Goal: Task Accomplishment & Management: Complete application form

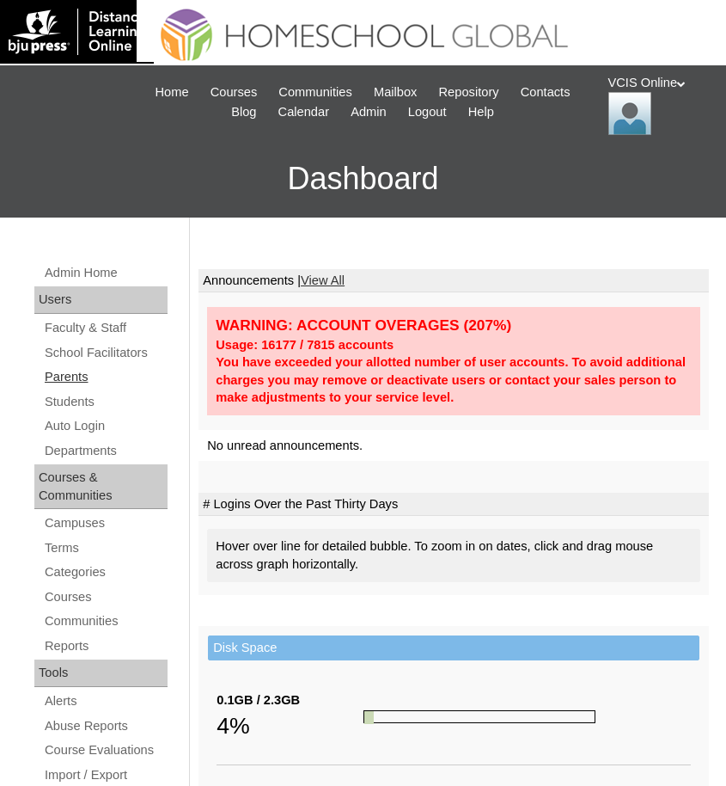
click at [66, 379] on link "Parents" at bounding box center [105, 376] width 125 height 21
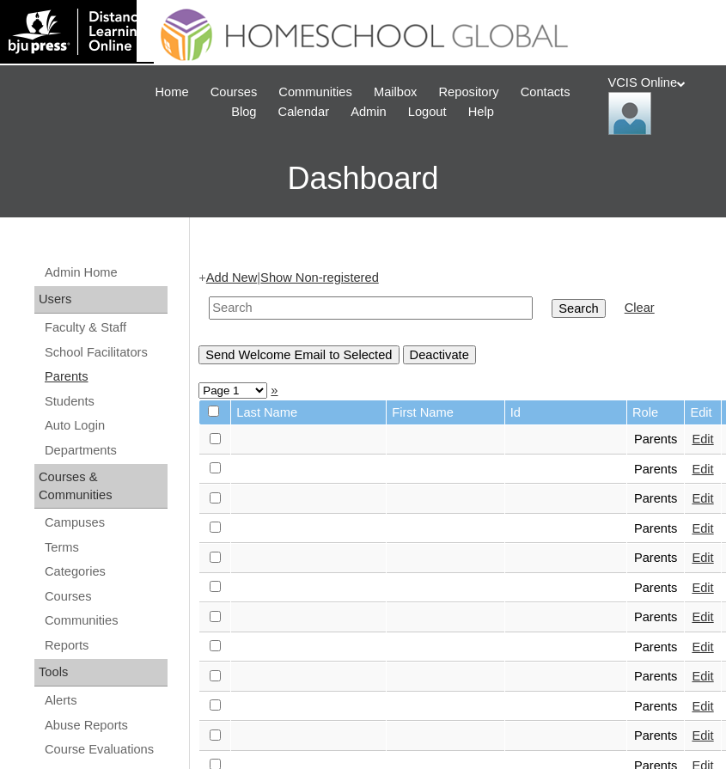
click at [64, 375] on link "Parents" at bounding box center [105, 376] width 125 height 21
click at [247, 281] on link "Add New" at bounding box center [231, 278] width 51 height 14
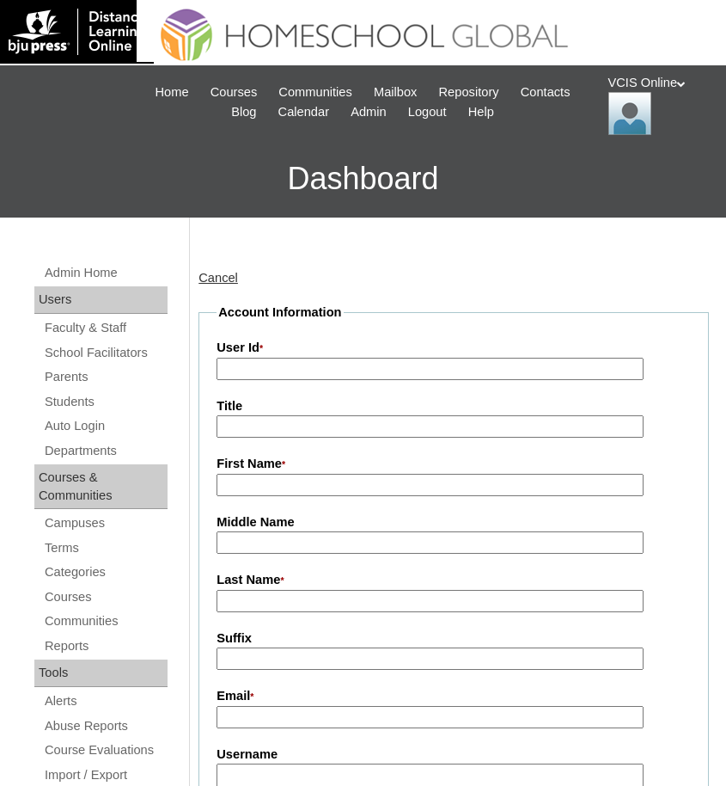
click at [249, 369] on input "User Id *" at bounding box center [430, 369] width 427 height 23
paste input "VCIS020-9C-PA2025"
type input "VCIS020-9C-PA2025"
click at [287, 491] on input "First Name *" at bounding box center [430, 485] width 427 height 23
paste input "Sheraline Bohol Luste"
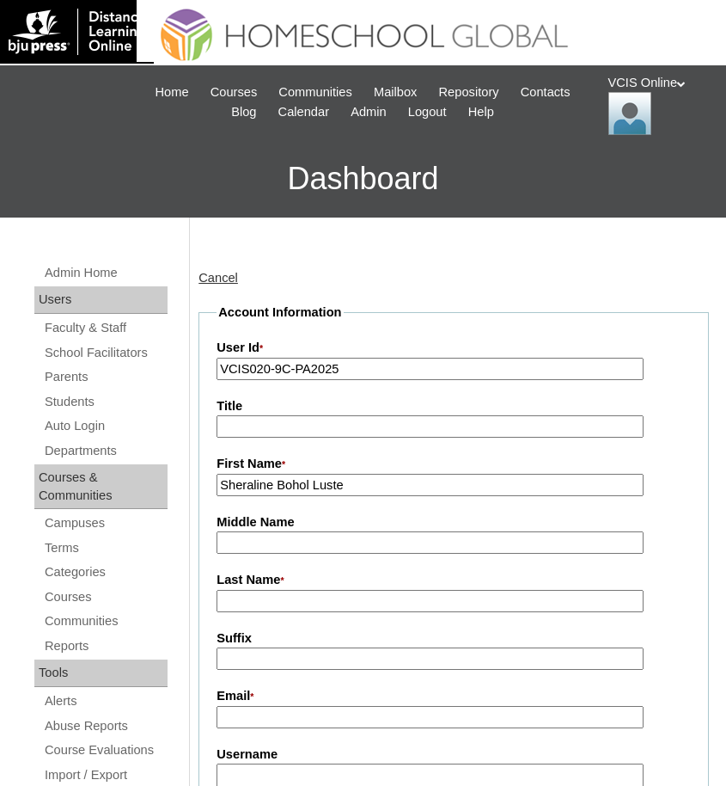
drag, startPoint x: 284, startPoint y: 485, endPoint x: 454, endPoint y: 485, distance: 169.3
click at [454, 485] on input "Sheraline Bohol Luste" at bounding box center [430, 485] width 427 height 23
type input "Sheraline"
click at [251, 544] on input "Middle Name" at bounding box center [430, 542] width 427 height 23
paste input "Bohol Luste"
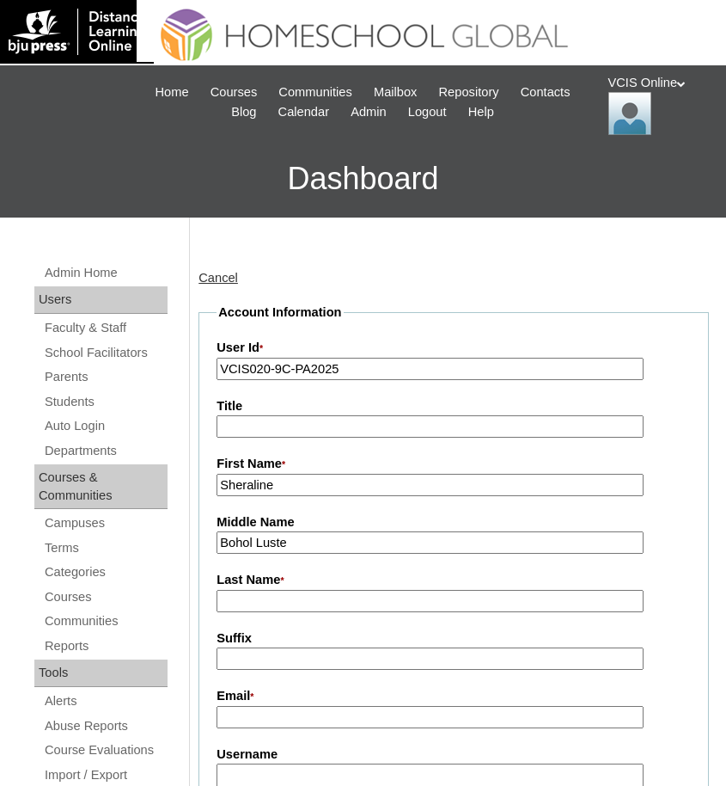
drag, startPoint x: 335, startPoint y: 541, endPoint x: 352, endPoint y: 541, distance: 16.3
click at [352, 541] on input "Bohol Luste" at bounding box center [430, 542] width 427 height 23
type input "Bohol"
click at [242, 608] on input "Last Name *" at bounding box center [430, 601] width 427 height 23
paste input "Luste"
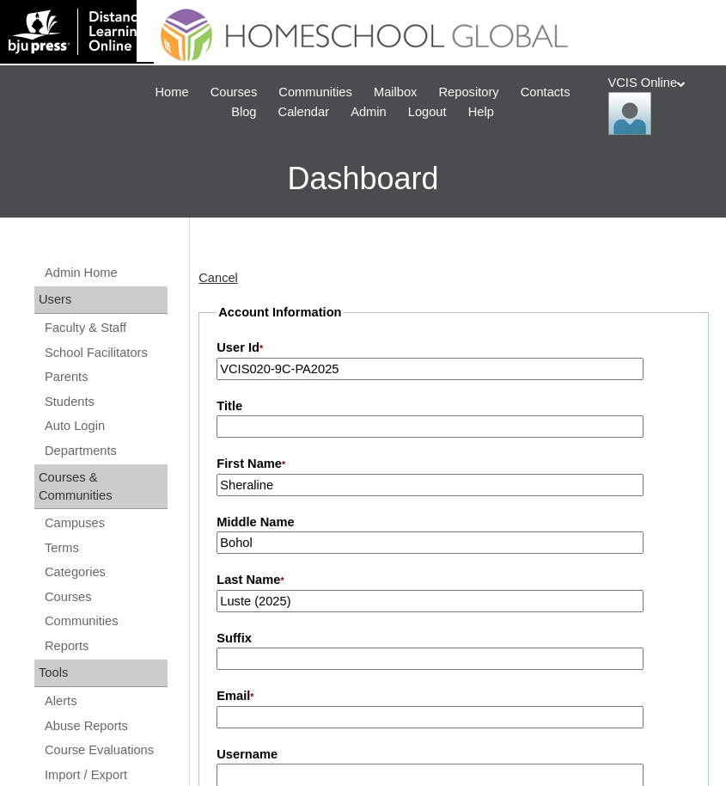
type input "Luste (2025)"
click at [311, 711] on input "Email *" at bounding box center [430, 717] width 427 height 23
click at [265, 725] on input "Email *" at bounding box center [430, 717] width 427 height 23
paste input "sherapayci@gmail.com"
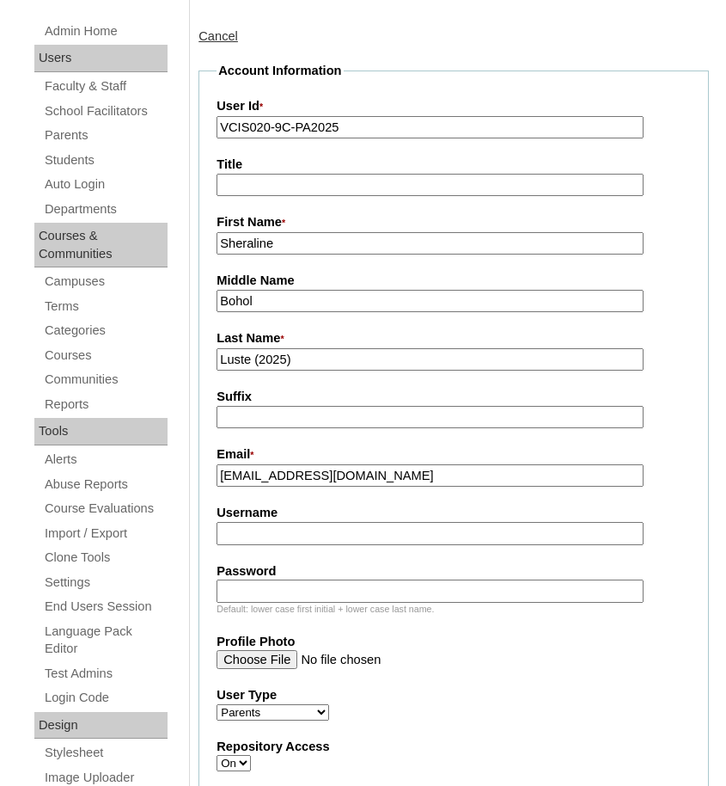
scroll to position [291, 0]
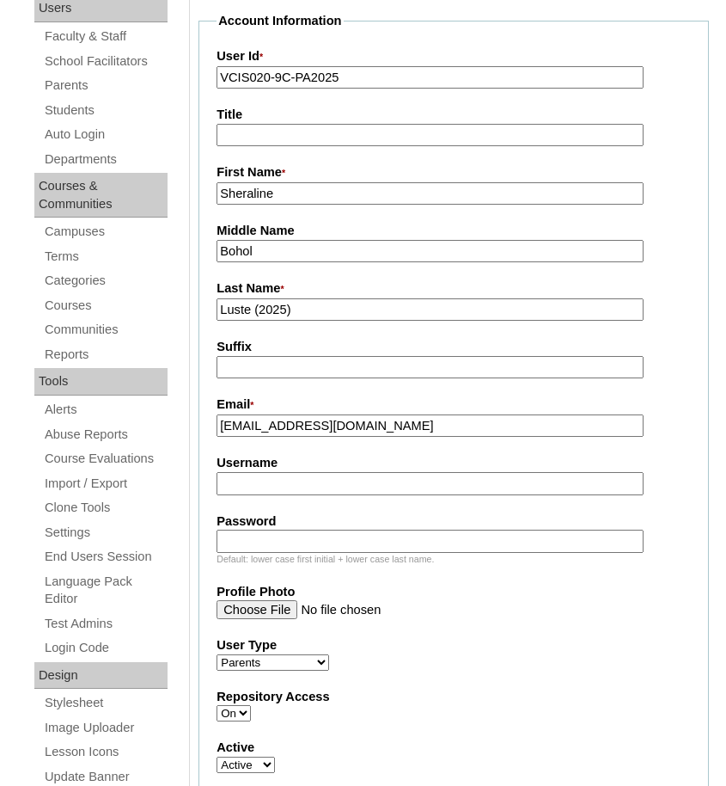
type input "sherapayci@gmail.com"
click at [254, 468] on label "Username" at bounding box center [454, 463] width 474 height 18
click at [254, 472] on input "Username" at bounding box center [430, 483] width 427 height 23
click at [240, 492] on input "Username" at bounding box center [430, 483] width 427 height 23
paste input "sluste2025"
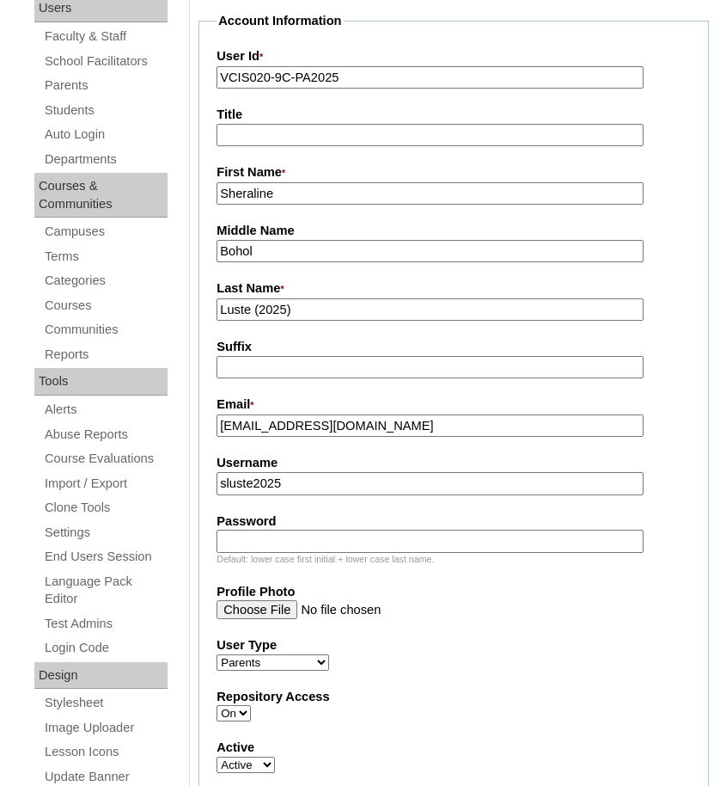
type input "sluste2025"
click at [291, 545] on input "Password" at bounding box center [430, 540] width 427 height 23
paste input "ShEraLnB"
type input "ShEraLnB"
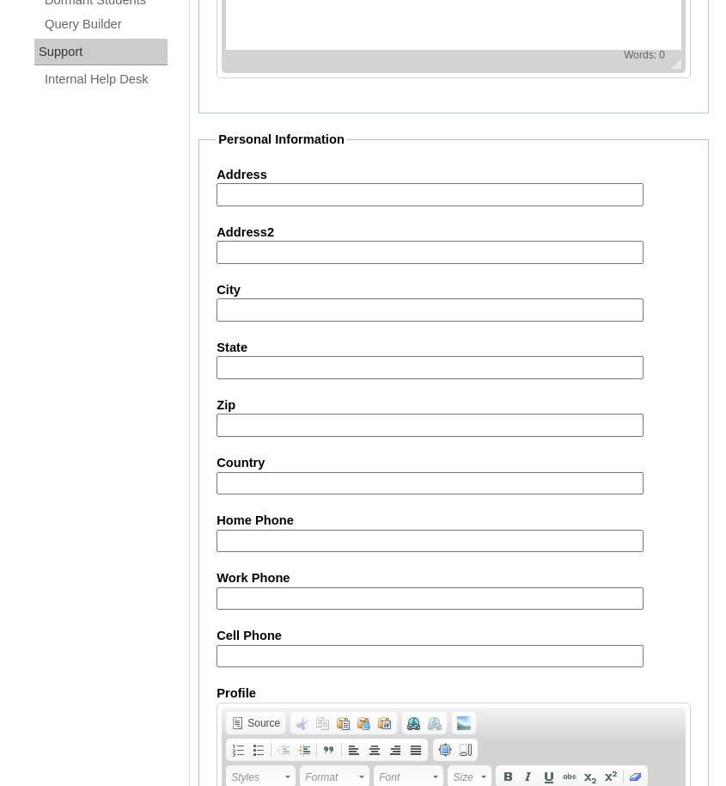
scroll to position [1653, 0]
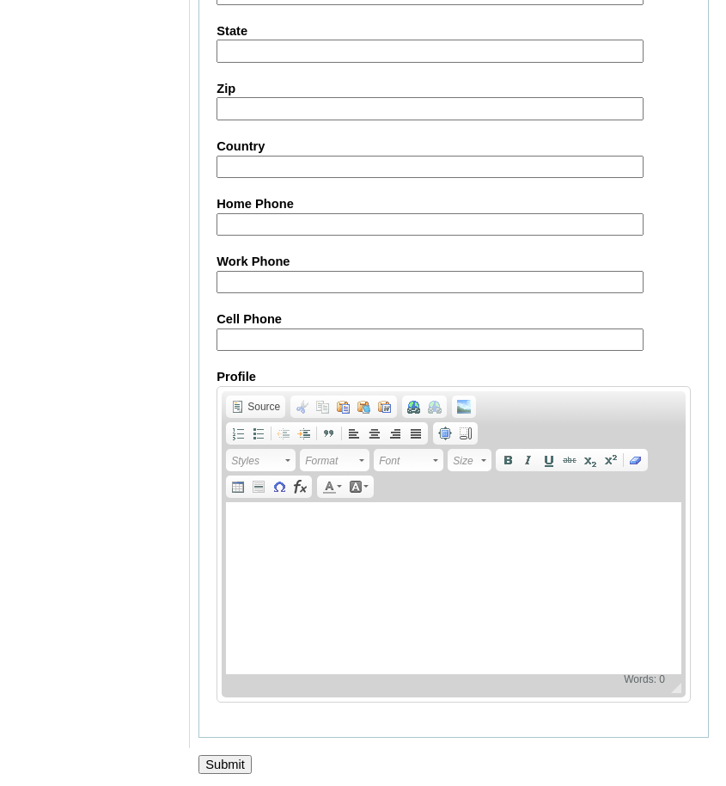
click at [250, 344] on fieldset "Personal Information Address Address2 City State Zip Country Home Phone Work Ph…" at bounding box center [454, 275] width 511 height 923
click at [249, 335] on input "Cell Phone" at bounding box center [430, 339] width 427 height 23
paste input "905394344188"
type input "905394344188"
click at [236, 755] on input "Submit" at bounding box center [225, 764] width 53 height 19
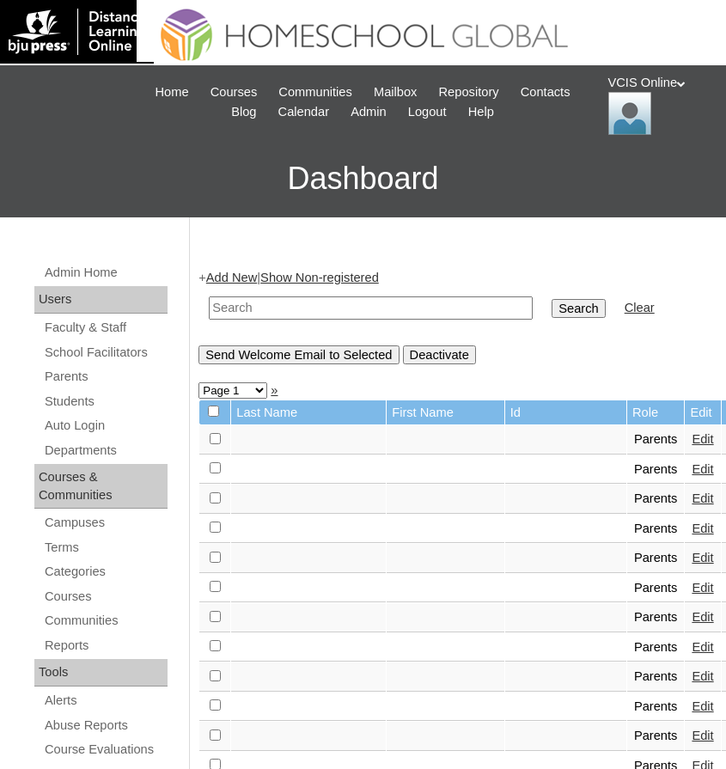
click at [296, 312] on input "text" at bounding box center [371, 308] width 324 height 23
paste input "VCIS020-9C-PA2025"
type input "VCIS020-9C-PA2025"
click at [552, 299] on input "Search" at bounding box center [578, 308] width 53 height 19
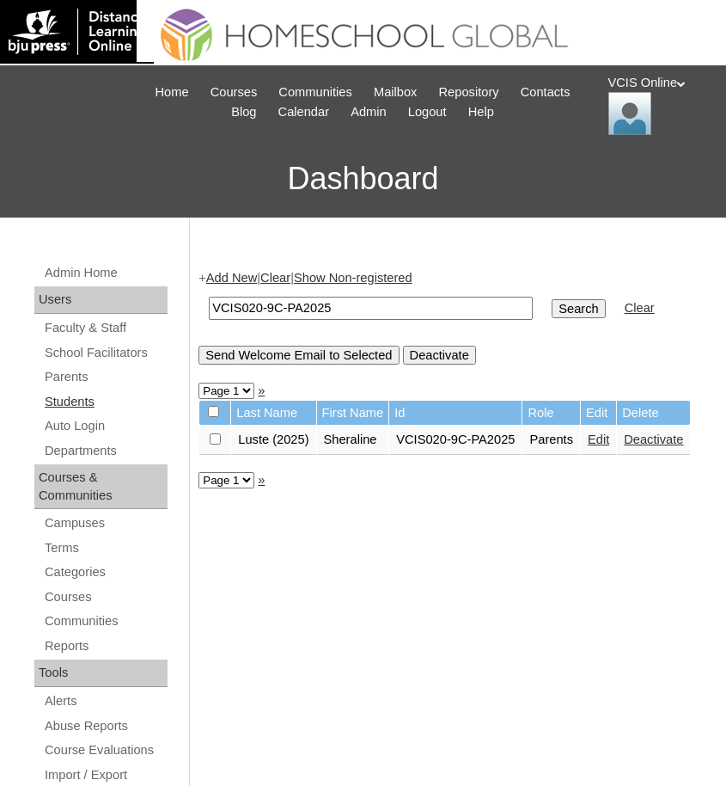
click at [75, 397] on link "Students" at bounding box center [105, 401] width 125 height 21
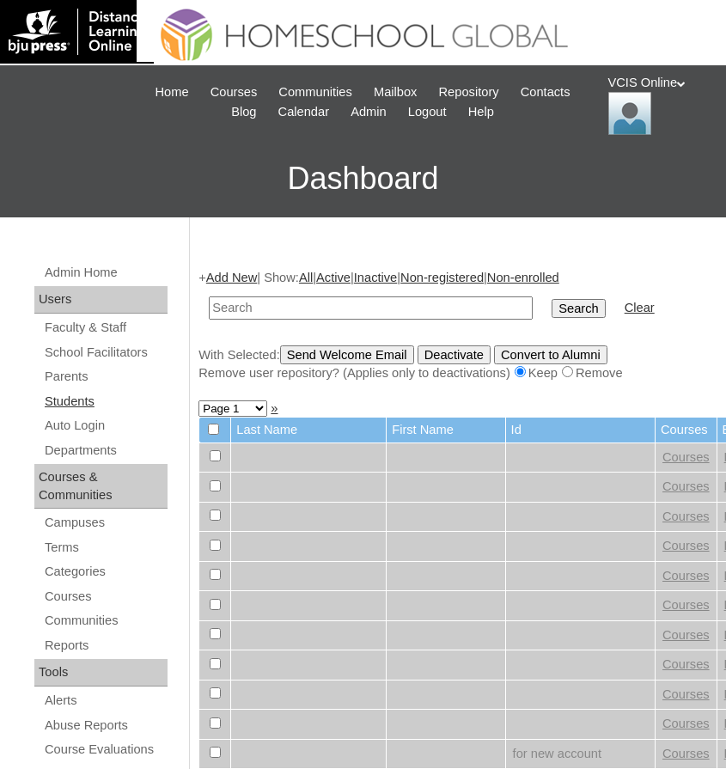
click at [83, 395] on link "Students" at bounding box center [105, 401] width 125 height 21
click at [86, 396] on link "Students" at bounding box center [105, 401] width 125 height 21
click at [235, 274] on link "Add New" at bounding box center [231, 278] width 51 height 14
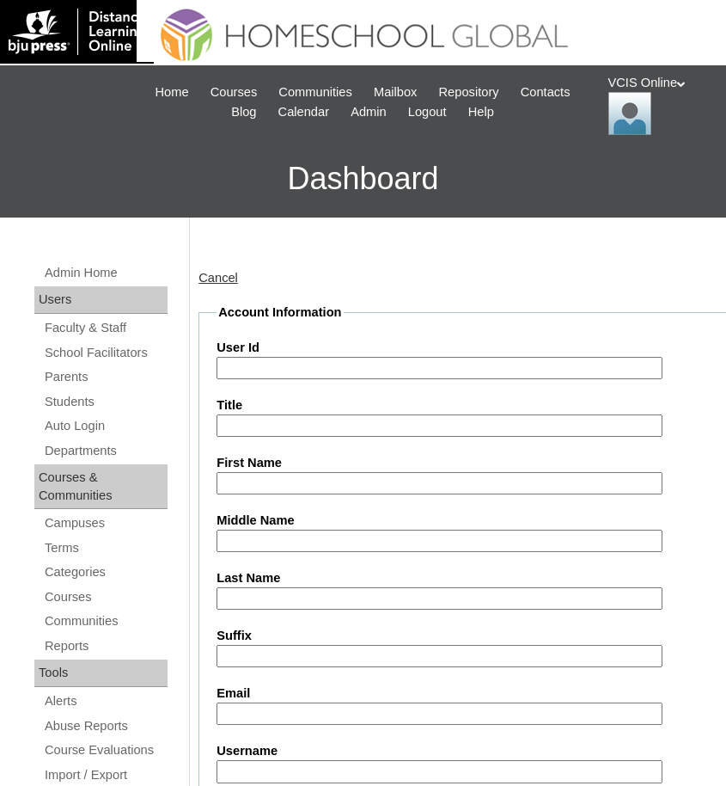
click at [299, 359] on input "User Id" at bounding box center [439, 368] width 445 height 23
paste input "VCIS023-9C-SA2025"
type input "VCIS023-9C-SA2025"
click at [265, 488] on input "First Name" at bounding box center [439, 483] width 445 height 23
paste input "Camilla Yasemin"
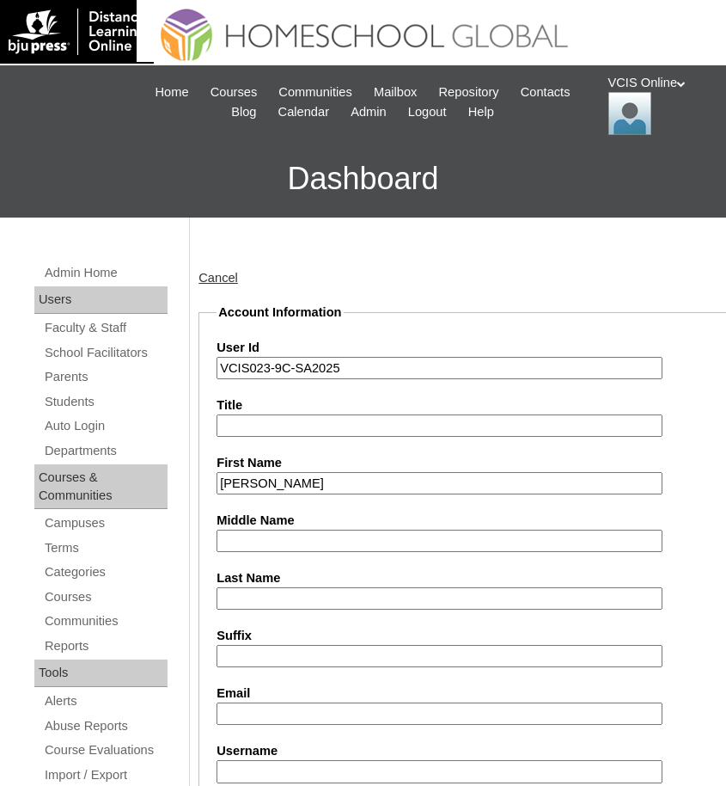
type input "Camilla Yasemin"
click at [264, 545] on input "Middle Name" at bounding box center [439, 540] width 445 height 23
paste input "Luste"
type input "Luste"
click at [271, 595] on input "Last Name" at bounding box center [439, 598] width 445 height 23
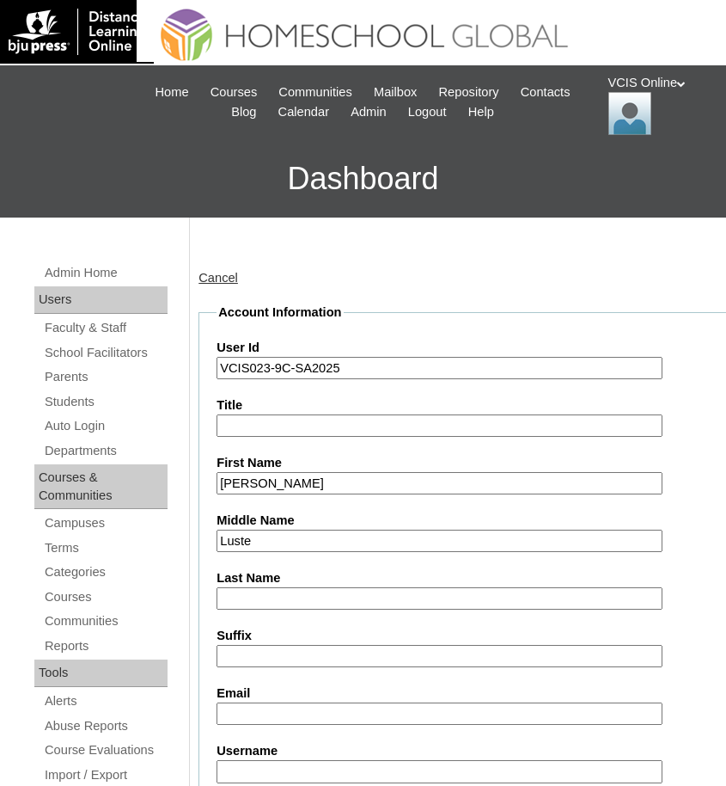
paste input "Payci"
type input "Payci"
click at [254, 719] on input "Email" at bounding box center [439, 713] width 445 height 23
paste input "cypayci.student@vcis.edu.ph"
type input "cypayci.student@vcis.edu.ph"
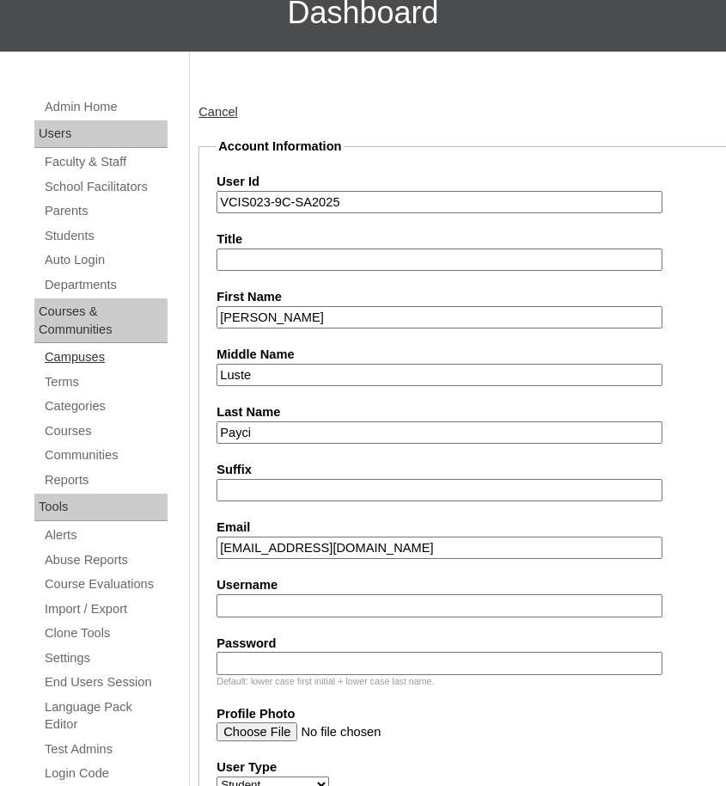
scroll to position [170, 0]
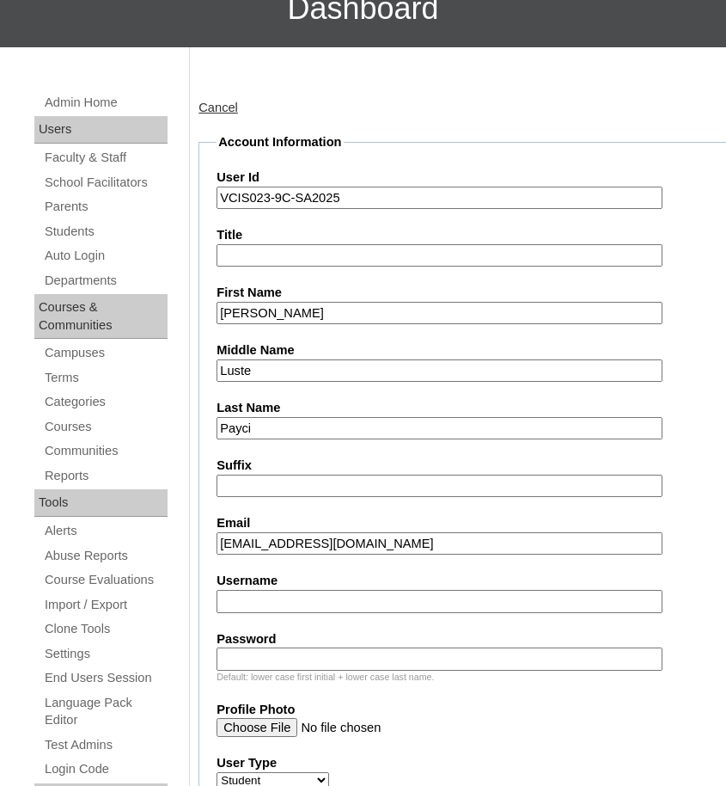
click at [237, 600] on input "Username" at bounding box center [439, 601] width 445 height 23
paste input "camilla.payci2025"
type input "camilla.payci2025"
click at [248, 657] on input "Password" at bounding box center [439, 658] width 445 height 23
paste input "CaMySenP"
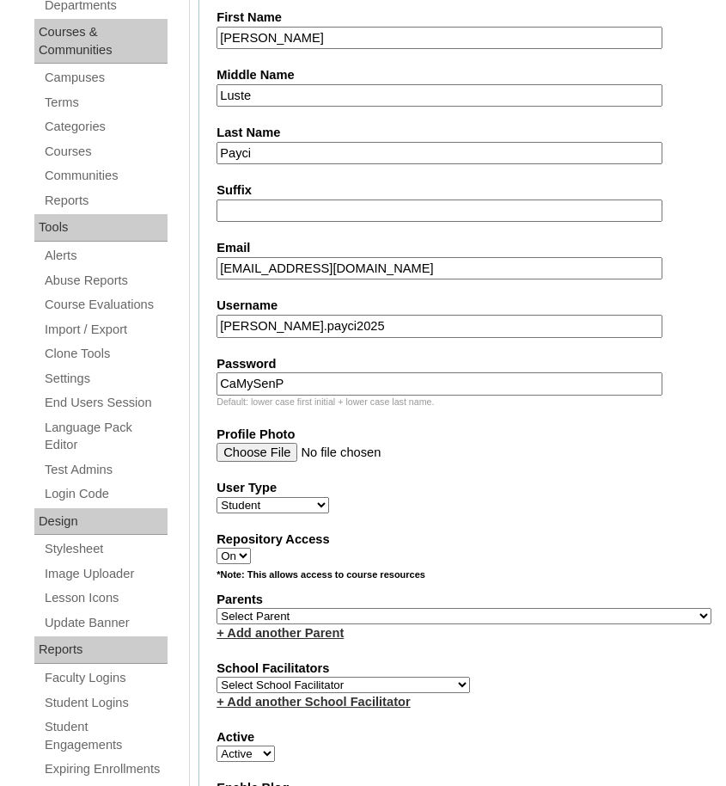
scroll to position [449, 0]
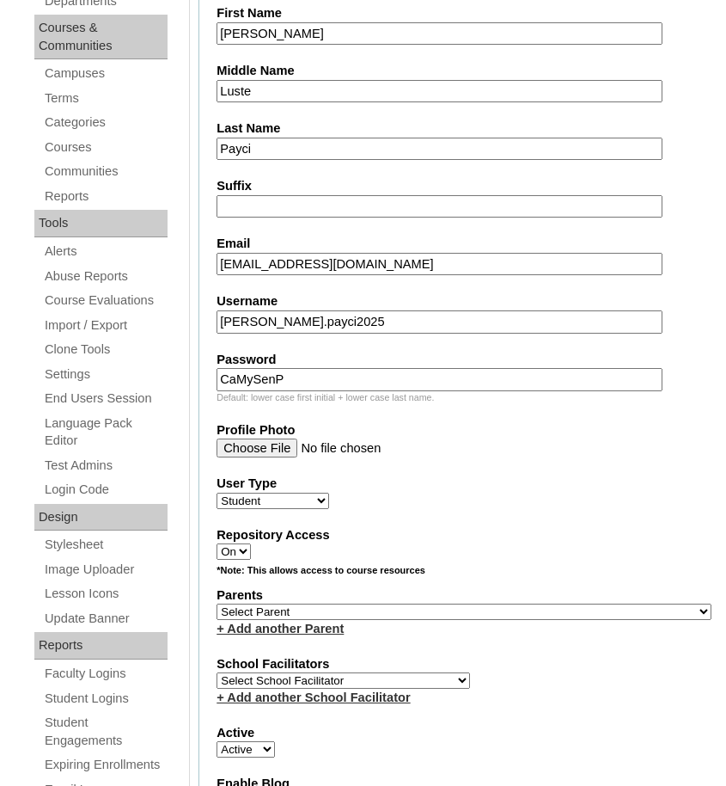
type input "CaMySenP"
click at [397, 610] on select "Select Parent , , , , , , , , , , , , , , , , , , , , , , , , , , , , , , , , ,…" at bounding box center [464, 611] width 495 height 16
click at [393, 605] on select "Select Parent , , , , , , , , , , , , , , , , , , , , , , , , , , , , , , , , ,…" at bounding box center [464, 611] width 495 height 16
select select "43270"
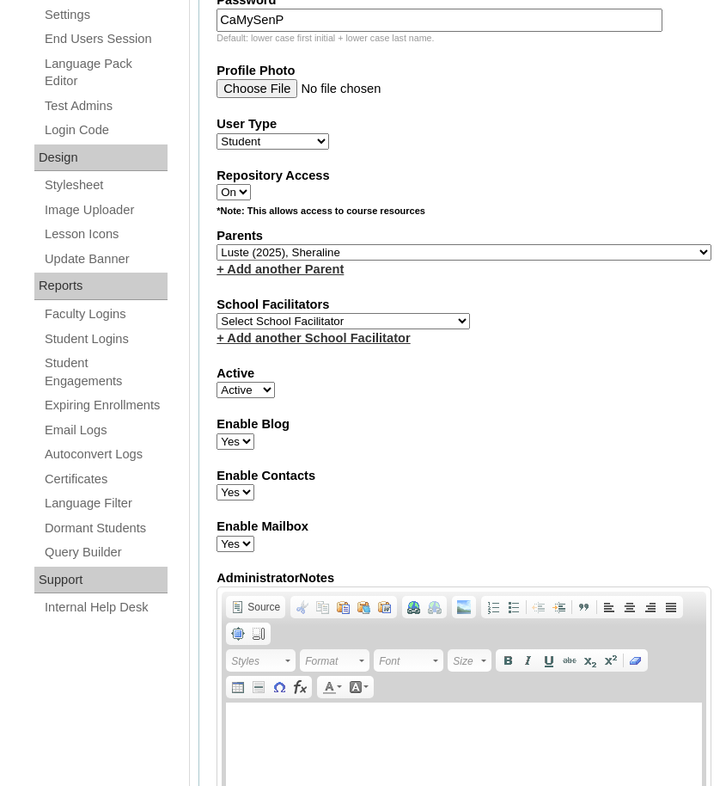
scroll to position [812, 0]
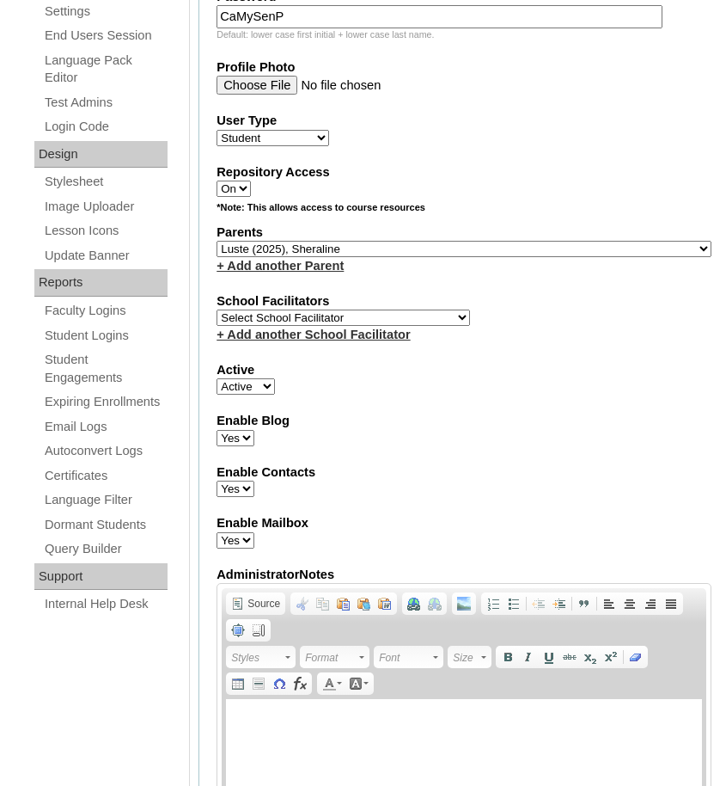
click at [281, 310] on span "Select School Facilitator Norman Añain Ruffa Abadijas Mary Abella Gloryfe Abion…" at bounding box center [344, 317] width 254 height 14
click at [283, 309] on select "Select School Facilitator Norman Añain Ruffa Abadijas Mary Abella Gloryfe Abion…" at bounding box center [344, 317] width 254 height 16
select select "36583"
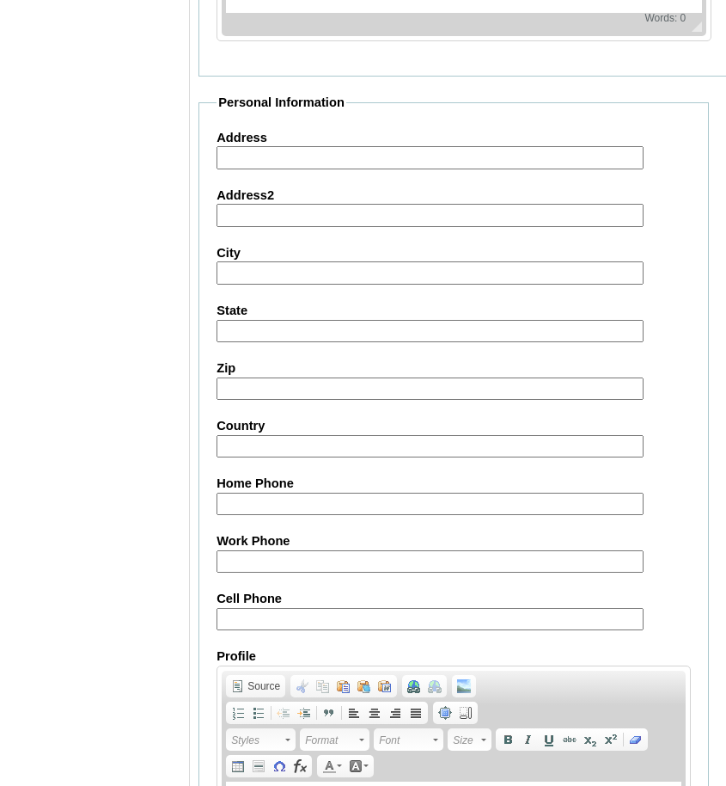
scroll to position [1939, 0]
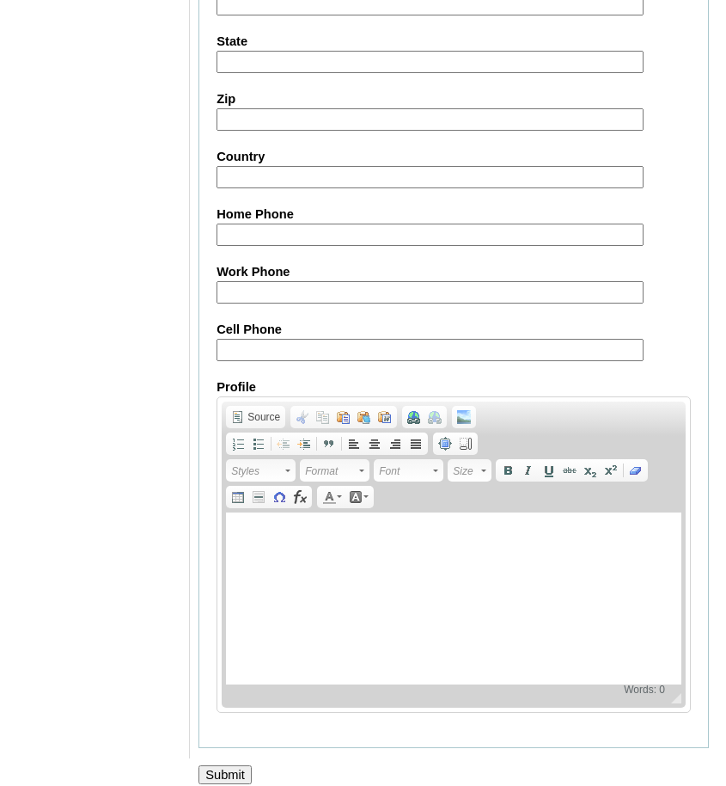
click at [305, 339] on input "Cell Phone" at bounding box center [430, 350] width 427 height 23
paste input "905394344188"
type input "905394344188"
click at [238, 765] on input "Submit" at bounding box center [225, 774] width 53 height 19
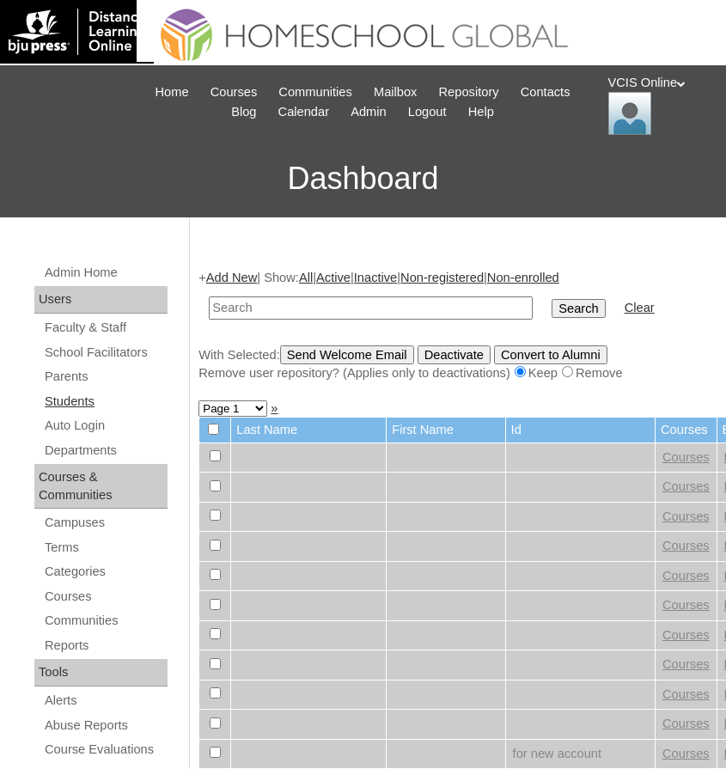
click at [83, 395] on link "Students" at bounding box center [105, 401] width 125 height 21
click at [342, 310] on input "text" at bounding box center [371, 308] width 324 height 23
paste input "VCIS023-9C-SA2025"
type input "VCIS023-9C-SA2025"
click at [578, 318] on td "Search" at bounding box center [578, 308] width 70 height 40
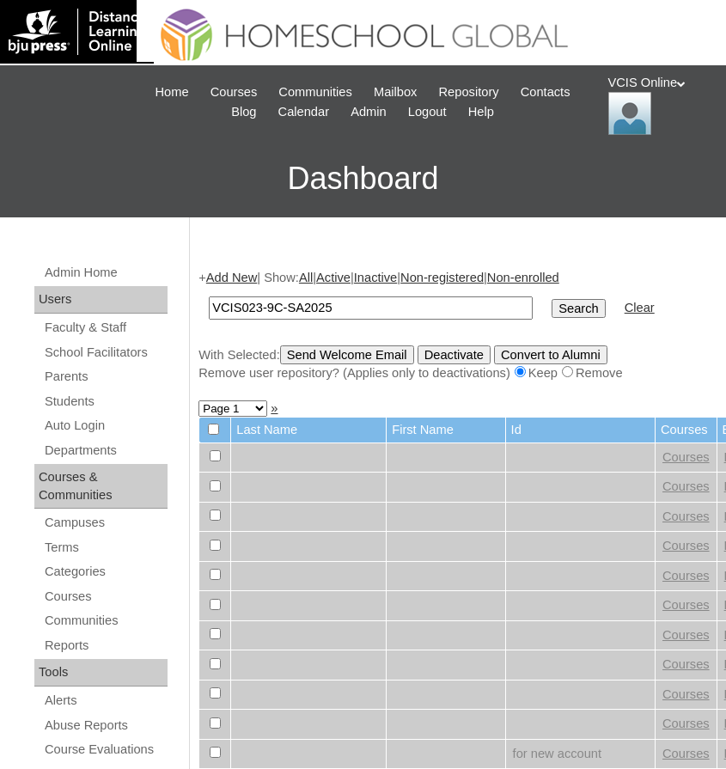
click at [555, 307] on input "Search" at bounding box center [578, 308] width 53 height 19
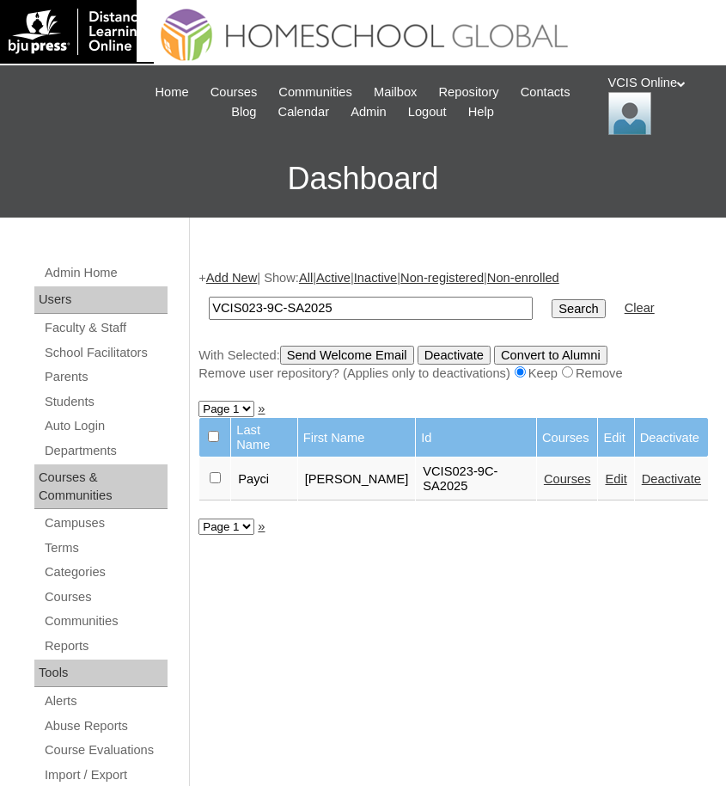
click at [556, 480] on link "Courses" at bounding box center [567, 479] width 47 height 14
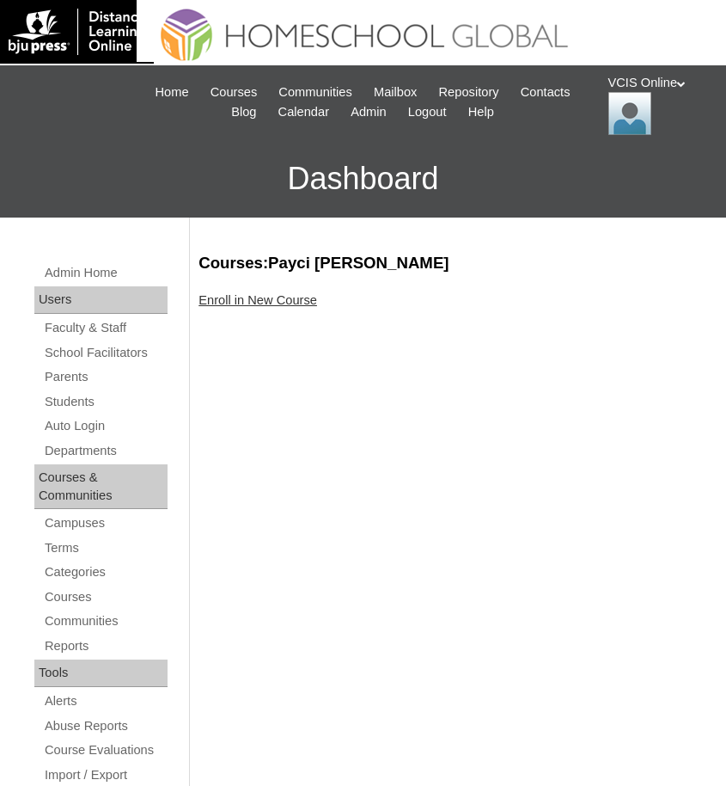
click at [271, 303] on link "Enroll in New Course" at bounding box center [258, 300] width 119 height 14
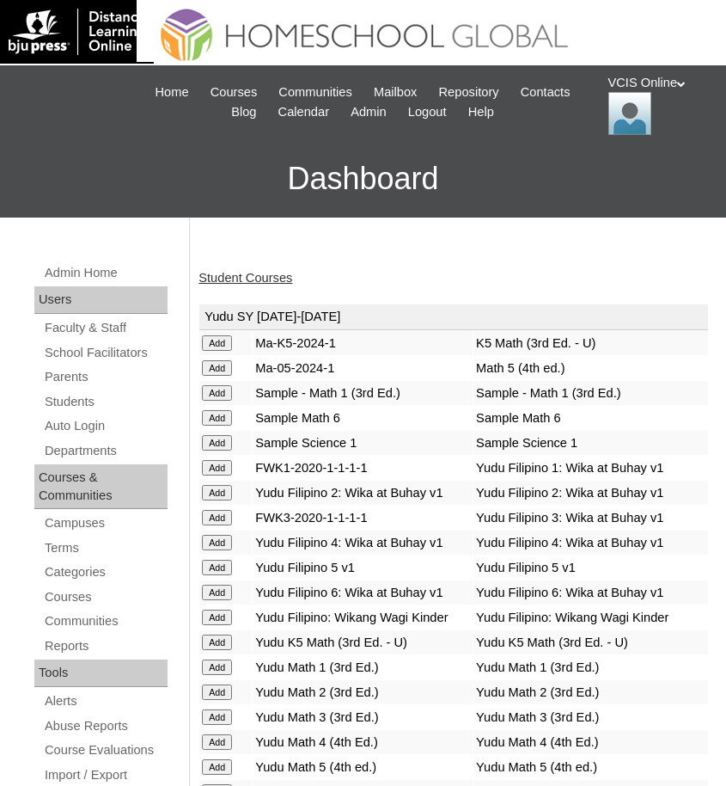
scroll to position [6278, 0]
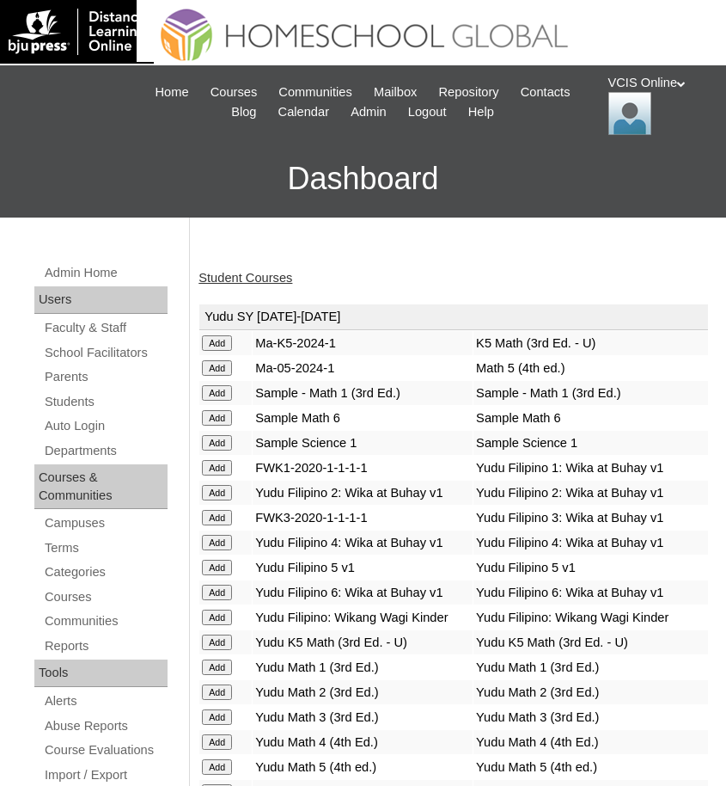
scroll to position [6235, 0]
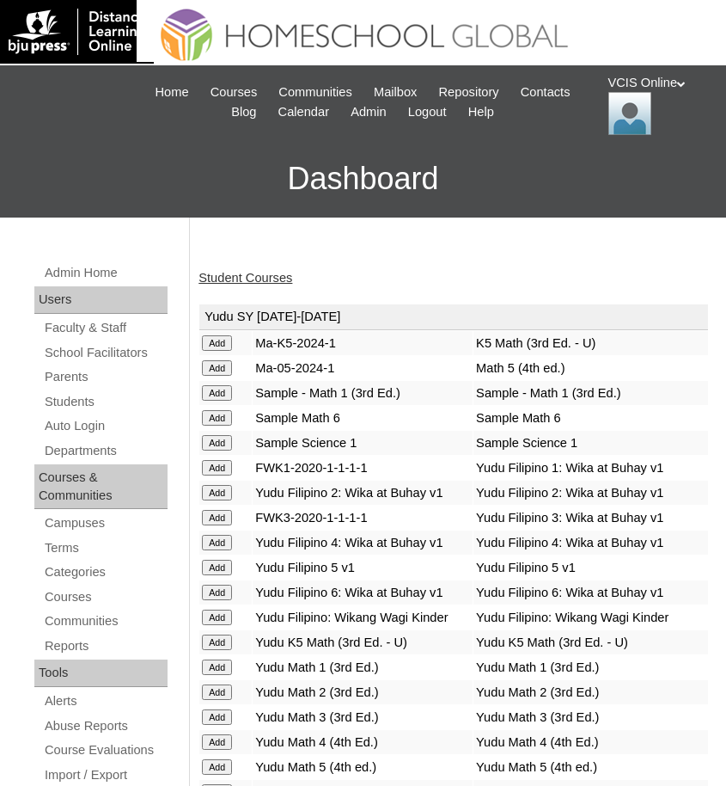
scroll to position [5682, 0]
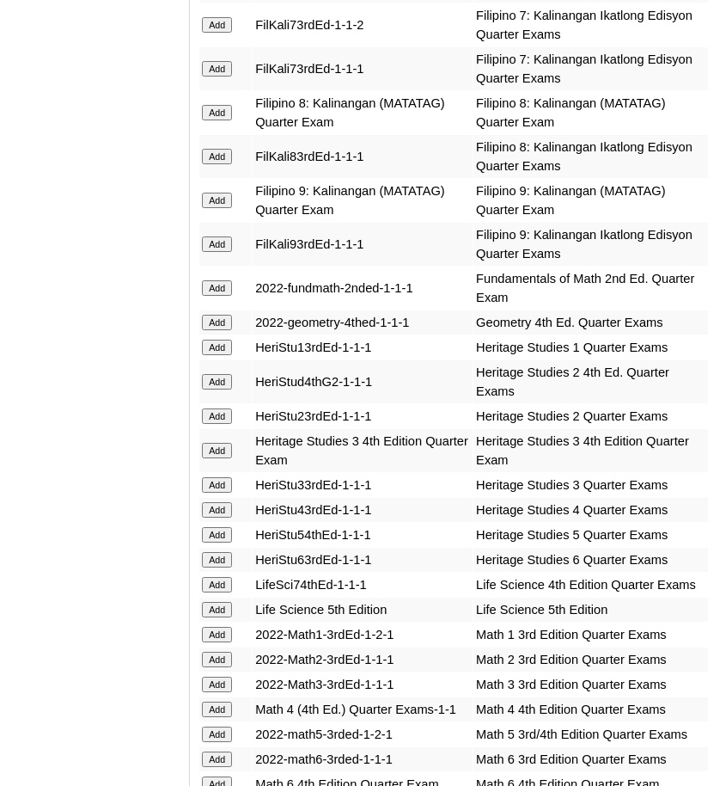
scroll to position [6651, 0]
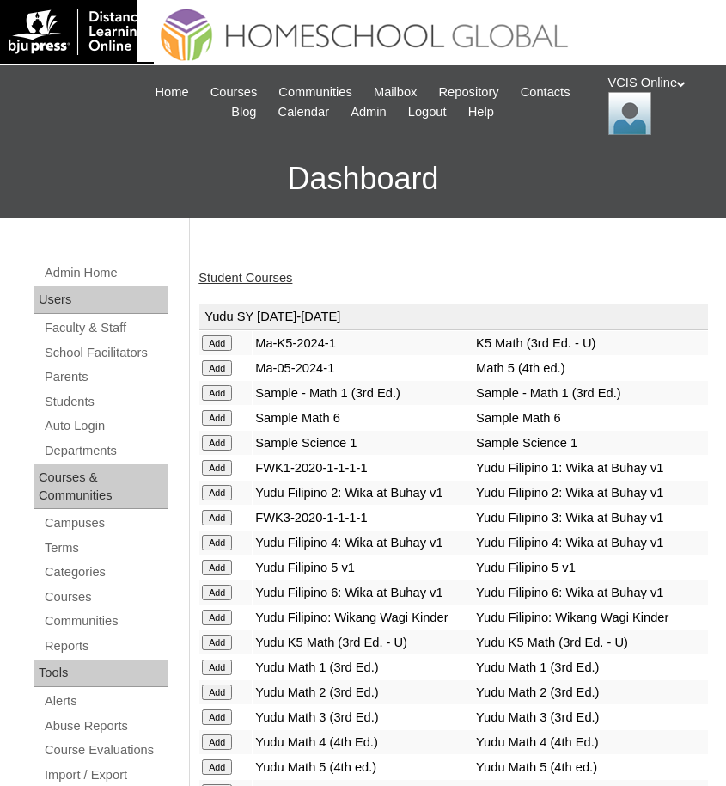
scroll to position [5584, 0]
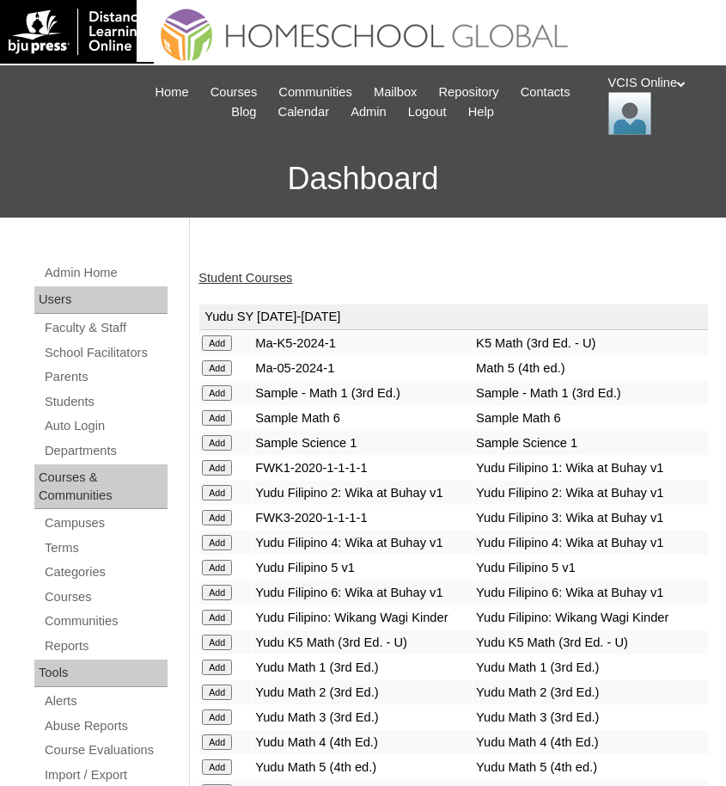
click at [240, 283] on link "Student Courses" at bounding box center [246, 278] width 94 height 14
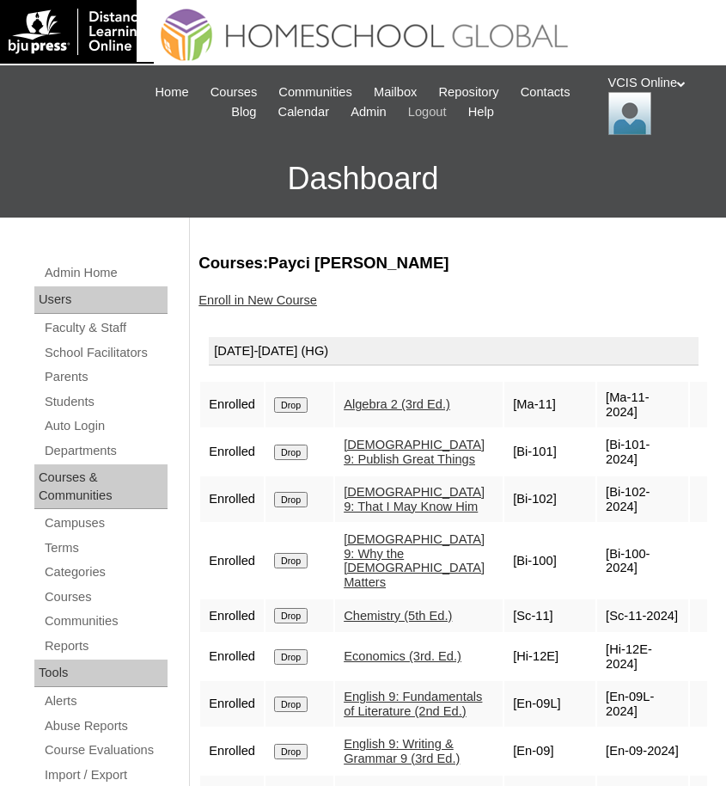
click at [447, 117] on span "Logout" at bounding box center [427, 112] width 39 height 20
